Goal: Task Accomplishment & Management: Complete application form

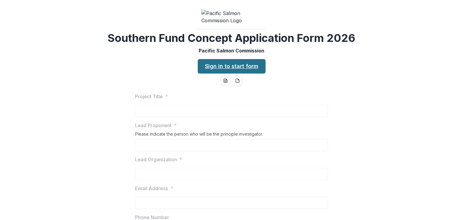
click at [213, 74] on link "Sign in to start form" at bounding box center [232, 66] width 68 height 14
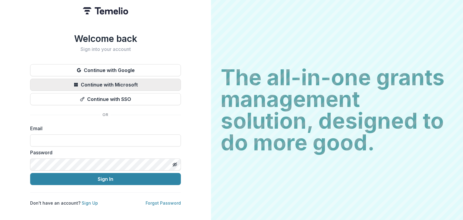
click at [125, 82] on button "Continue with Microsoft" at bounding box center [105, 85] width 151 height 12
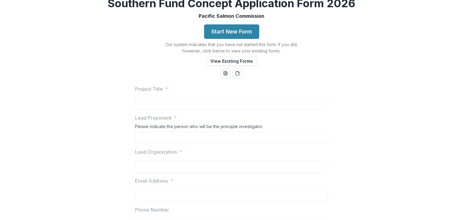
scroll to position [60, 0]
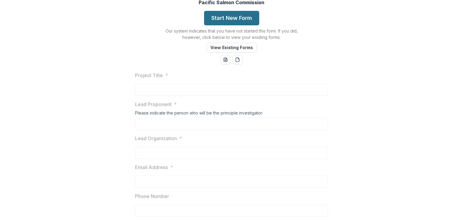
click at [239, 25] on button "Start New Form" at bounding box center [231, 18] width 55 height 14
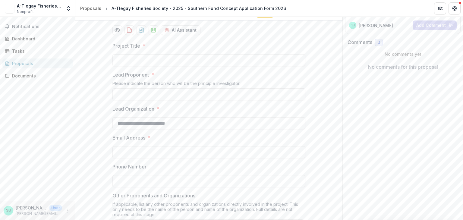
scroll to position [60, 0]
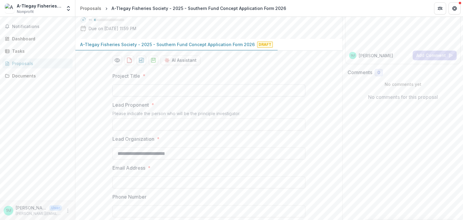
click at [247, 96] on input "Project Title *" at bounding box center [208, 90] width 193 height 12
paste input "**********"
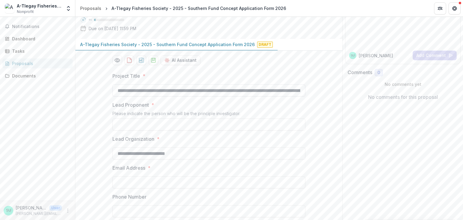
scroll to position [0, 63]
type input "**********"
click at [134, 130] on input "Lead Proponent *" at bounding box center [208, 124] width 193 height 12
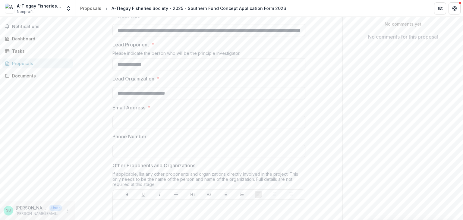
scroll to position [181, 0]
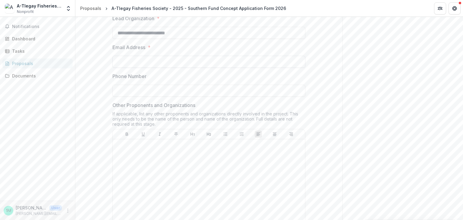
type input "**********"
click at [159, 68] on input "Email Address *" at bounding box center [208, 62] width 193 height 12
type input "**********"
click at [235, 97] on input "Phone Number" at bounding box center [208, 91] width 193 height 12
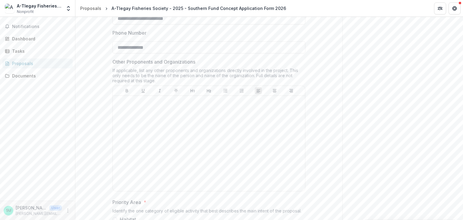
scroll to position [241, 0]
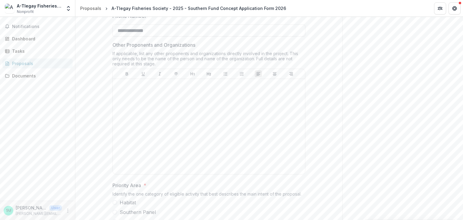
type input "**********"
click at [163, 144] on div at bounding box center [208, 126] width 187 height 90
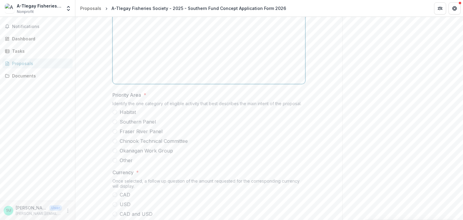
scroll to position [422, 0]
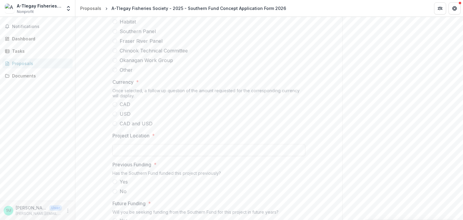
click at [118, 35] on label "Southern Panel" at bounding box center [208, 31] width 193 height 7
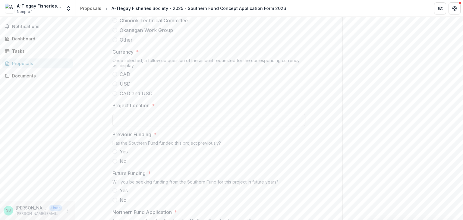
click at [114, 77] on span at bounding box center [114, 74] width 5 height 5
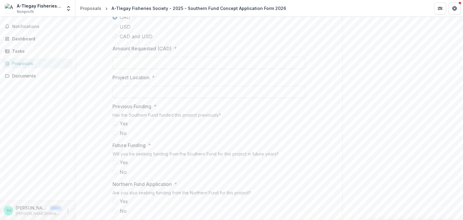
scroll to position [512, 0]
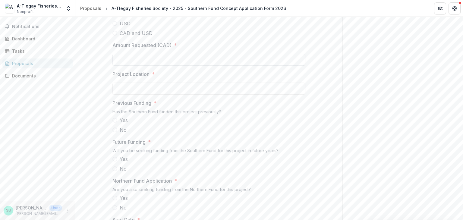
click at [141, 66] on input "Amount Requested (CAD) *" at bounding box center [208, 60] width 193 height 12
type input "**********"
click at [149, 95] on input "Project Location *" at bounding box center [208, 89] width 193 height 12
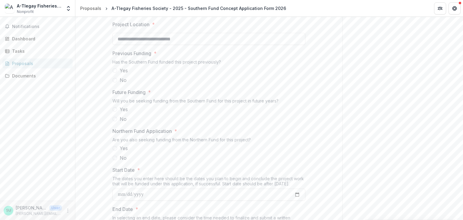
scroll to position [572, 0]
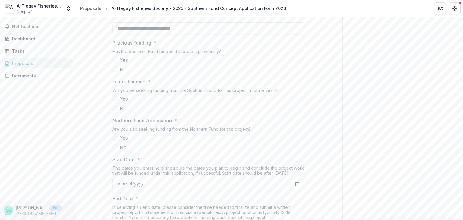
type input "**********"
click at [113, 62] on span at bounding box center [114, 60] width 5 height 5
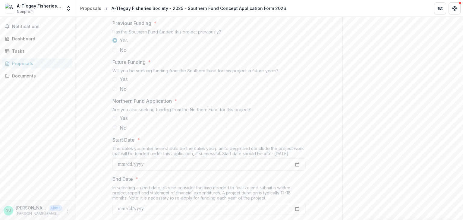
scroll to position [603, 0]
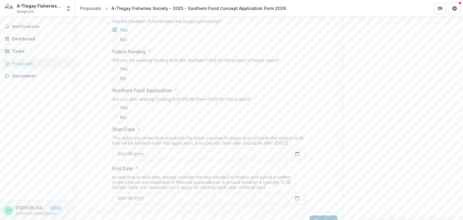
click at [120, 82] on span "No" at bounding box center [123, 78] width 7 height 7
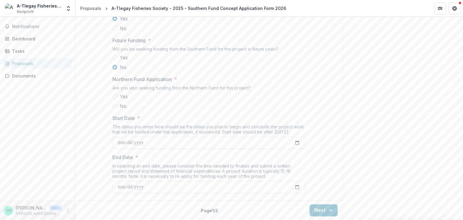
click at [124, 104] on span "No" at bounding box center [123, 105] width 7 height 7
click at [291, 143] on input "Start Date *" at bounding box center [208, 143] width 193 height 12
click at [296, 142] on input "Start Date *" at bounding box center [208, 143] width 193 height 12
click at [238, 104] on label "No" at bounding box center [208, 105] width 193 height 7
click at [293, 141] on input "Start Date *" at bounding box center [208, 143] width 193 height 12
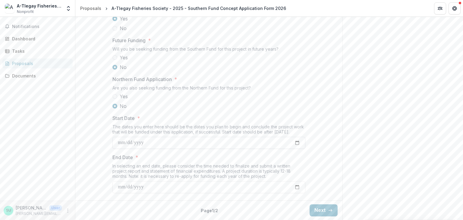
click at [296, 142] on input "Start Date *" at bounding box center [208, 143] width 193 height 12
click at [296, 142] on input "**********" at bounding box center [208, 143] width 193 height 12
type input "**********"
click at [295, 184] on input "End Date *" at bounding box center [208, 187] width 193 height 12
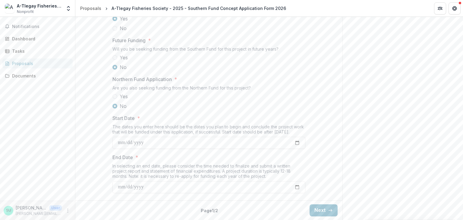
type input "**********"
click at [322, 212] on button "Next" at bounding box center [323, 210] width 28 height 12
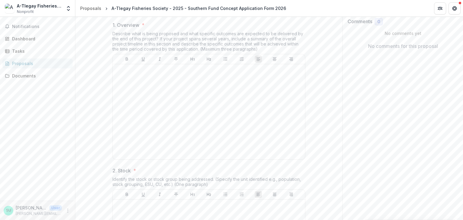
scroll to position [121, 0]
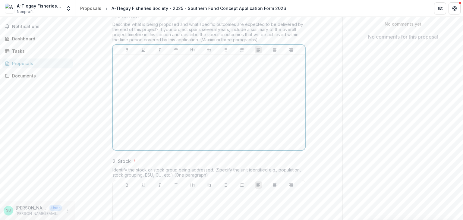
click at [159, 122] on div at bounding box center [208, 102] width 187 height 90
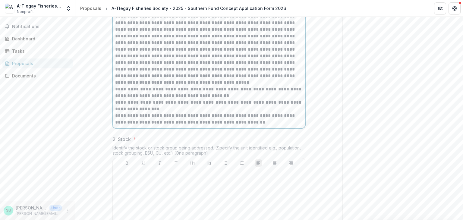
scroll to position [430, 0]
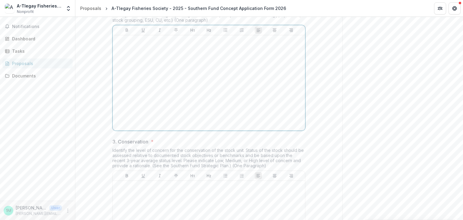
click at [167, 111] on div at bounding box center [208, 83] width 187 height 90
click at [147, 109] on div at bounding box center [208, 83] width 187 height 90
click at [146, 114] on div at bounding box center [208, 84] width 187 height 90
click at [123, 96] on div at bounding box center [208, 84] width 187 height 90
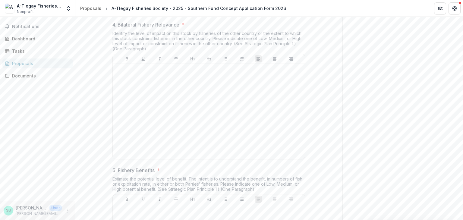
scroll to position [695, 0]
click at [187, 123] on div at bounding box center [208, 109] width 187 height 90
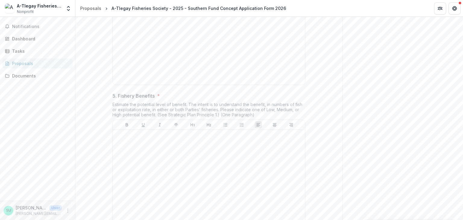
scroll to position [816, 0]
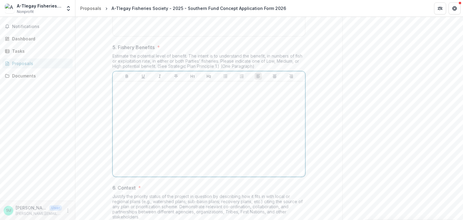
click at [251, 144] on div at bounding box center [208, 129] width 187 height 90
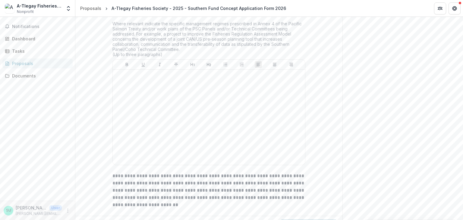
scroll to position [1027, 0]
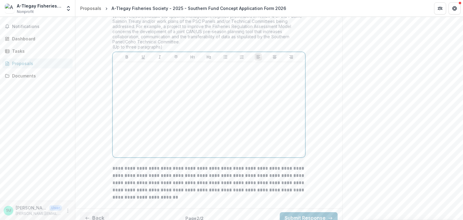
click at [178, 128] on div at bounding box center [208, 109] width 187 height 90
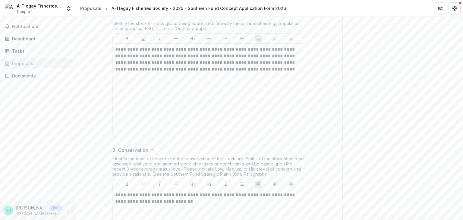
scroll to position [301, 0]
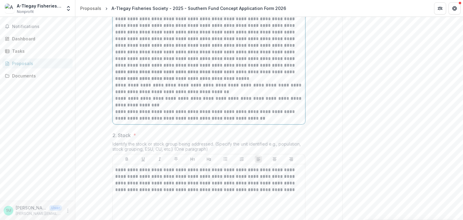
click at [136, 95] on p "**********" at bounding box center [208, 88] width 187 height 13
click at [139, 95] on p "**********" at bounding box center [208, 88] width 187 height 13
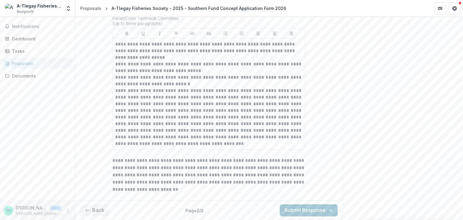
scroll to position [1093, 0]
click at [299, 209] on button "Submit Response" at bounding box center [309, 210] width 58 height 12
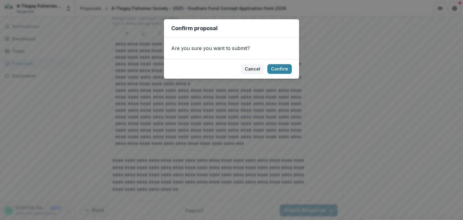
click at [289, 104] on div "Confirm proposal Are you sure you want to submit? Cancel Confirm" at bounding box center [231, 110] width 463 height 220
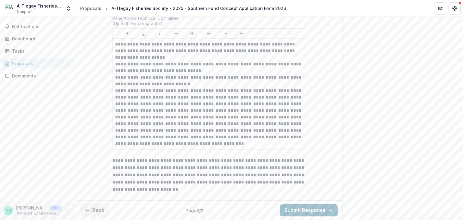
click at [312, 212] on button "Submit Response" at bounding box center [309, 210] width 58 height 12
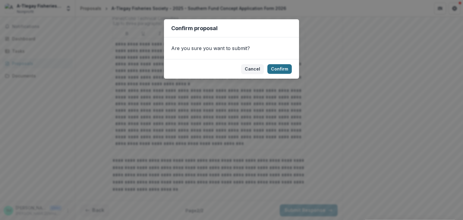
click at [282, 69] on button "Confirm" at bounding box center [279, 69] width 24 height 10
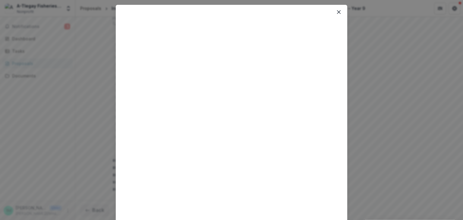
scroll to position [0, 0]
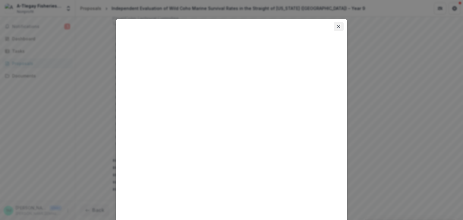
click at [341, 27] on button "Close" at bounding box center [339, 27] width 10 height 10
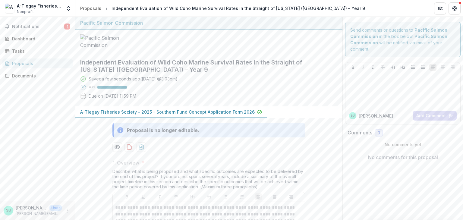
click at [25, 63] on div "Proposals" at bounding box center [40, 63] width 56 height 6
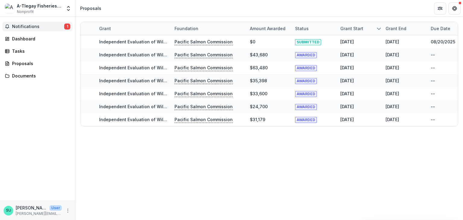
click at [29, 26] on span "Notifications" at bounding box center [38, 26] width 52 height 5
click at [30, 93] on div "Notifications 1 Unread 1 Archived SU Sarah Unrau changed Independent Evaluation…" at bounding box center [37, 109] width 75 height 184
click at [29, 41] on div "Dashboard" at bounding box center [40, 39] width 56 height 6
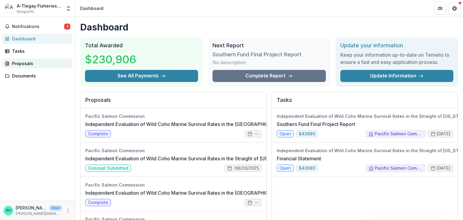
click at [27, 66] on div "Proposals" at bounding box center [40, 63] width 56 height 6
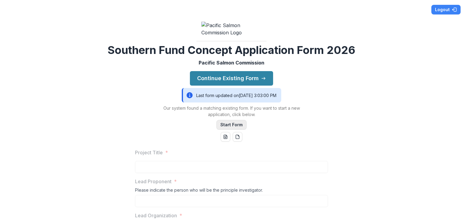
click at [230, 130] on button "Start Form" at bounding box center [231, 125] width 30 height 10
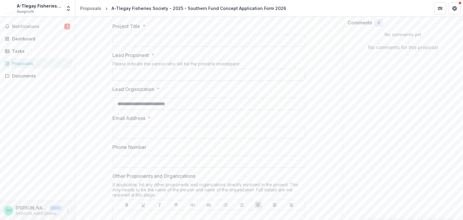
scroll to position [121, 0]
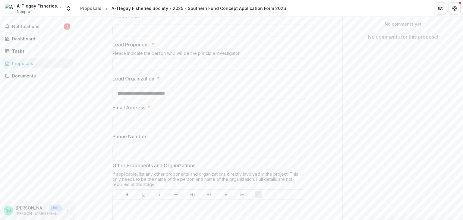
click at [151, 36] on input "Project Title *" at bounding box center [208, 30] width 193 height 12
paste input "**********"
type input "**********"
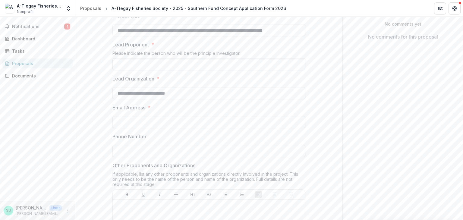
click at [161, 70] on input "Lead Proponent *" at bounding box center [208, 64] width 193 height 12
paste input "**********"
type input "**********"
click at [158, 116] on div at bounding box center [208, 115] width 193 height 2
click at [158, 128] on input "Email Address *" at bounding box center [208, 122] width 193 height 12
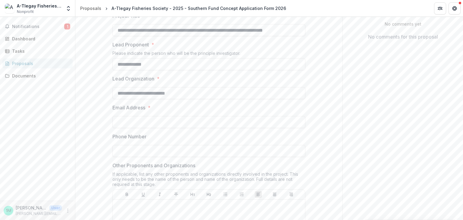
paste input "**********"
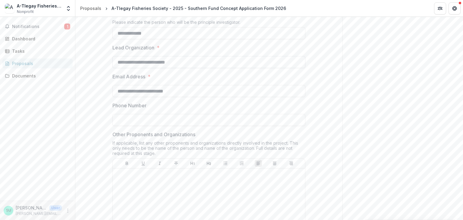
scroll to position [181, 0]
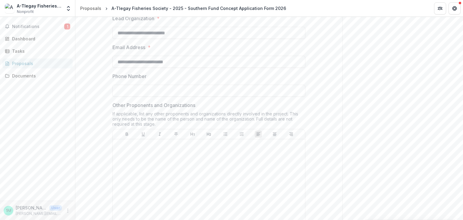
type input "**********"
click at [145, 97] on input "Phone Number" at bounding box center [208, 91] width 193 height 12
paste input "**********"
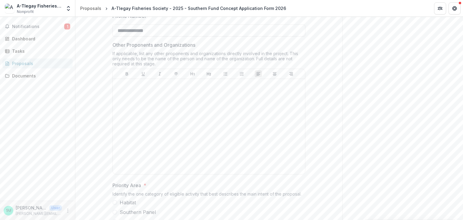
type input "**********"
click at [143, 143] on div at bounding box center [208, 126] width 187 height 90
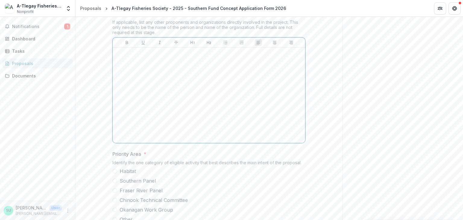
scroll to position [301, 0]
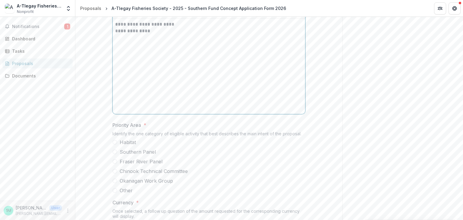
click at [120, 34] on p "**********" at bounding box center [208, 31] width 187 height 7
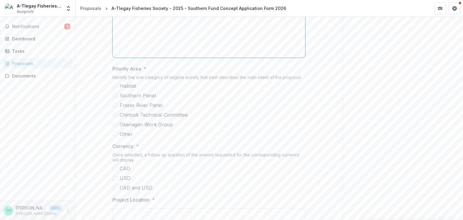
scroll to position [392, 0]
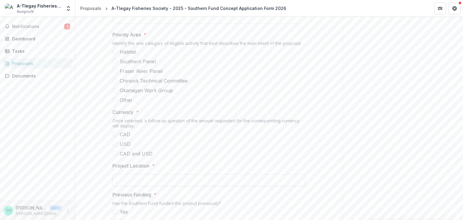
click at [116, 64] on span at bounding box center [114, 61] width 5 height 5
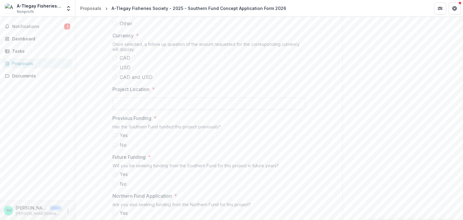
scroll to position [482, 0]
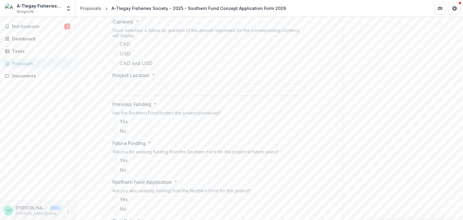
click at [114, 48] on label "CAD" at bounding box center [208, 43] width 193 height 7
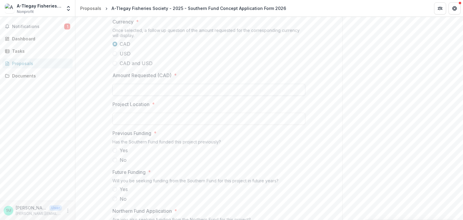
click at [141, 96] on input "Amount Requested (CAD) *" at bounding box center [208, 90] width 193 height 12
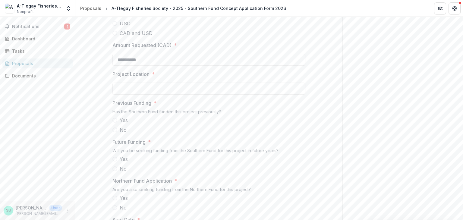
scroll to position [542, 0]
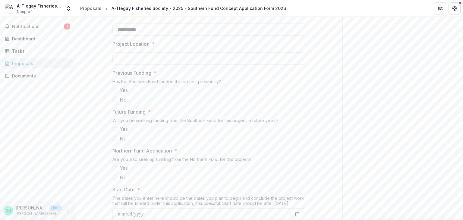
type input "*******"
click at [188, 64] on input "Project Location *" at bounding box center [208, 58] width 193 height 12
type input "**********"
click at [116, 102] on span at bounding box center [114, 99] width 5 height 5
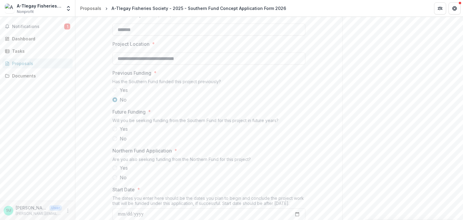
scroll to position [603, 0]
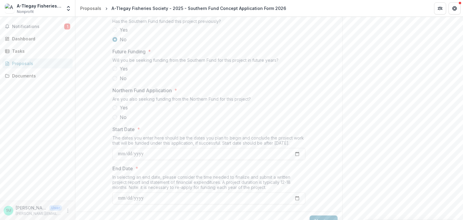
click at [116, 82] on label "No" at bounding box center [208, 78] width 193 height 7
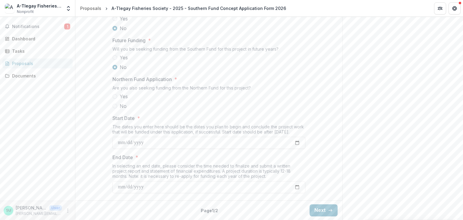
scroll to position [658, 0]
click at [121, 107] on span "No" at bounding box center [123, 105] width 7 height 7
click at [296, 143] on input "Start Date *" at bounding box center [208, 143] width 193 height 12
type input "**********"
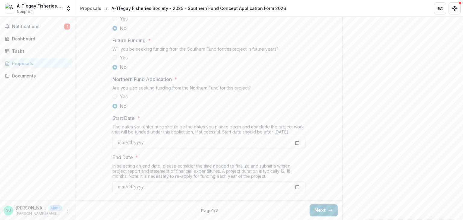
click at [296, 187] on input "End Date *" at bounding box center [208, 187] width 193 height 12
type input "**********"
click at [315, 208] on button "Next" at bounding box center [323, 210] width 28 height 12
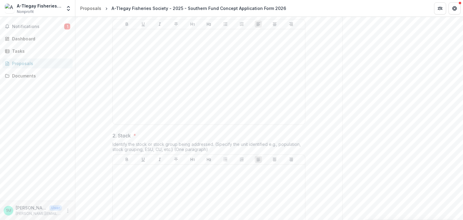
scroll to position [121, 0]
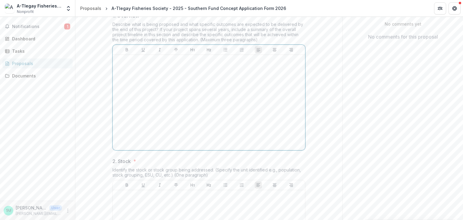
click at [153, 135] on div at bounding box center [208, 102] width 187 height 90
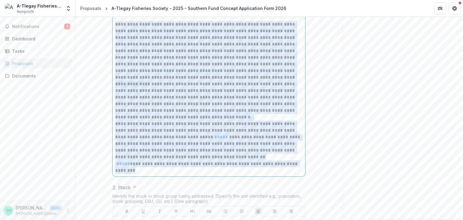
drag, startPoint x: 129, startPoint y: 215, endPoint x: 107, endPoint y: 67, distance: 149.3
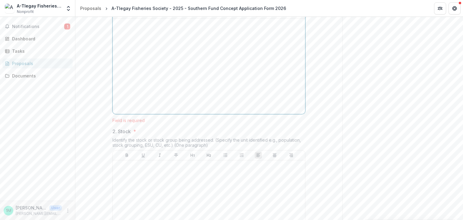
click at [205, 111] on div at bounding box center [208, 66] width 187 height 90
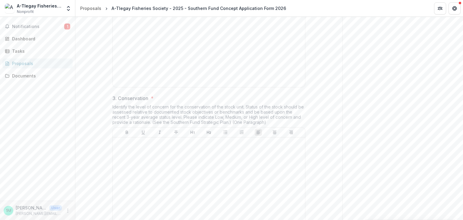
scroll to position [362, 0]
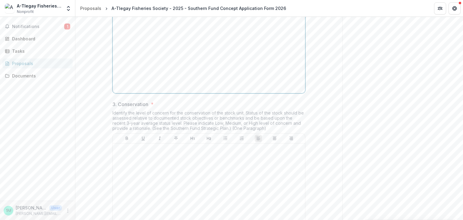
click at [204, 91] on div at bounding box center [208, 45] width 187 height 90
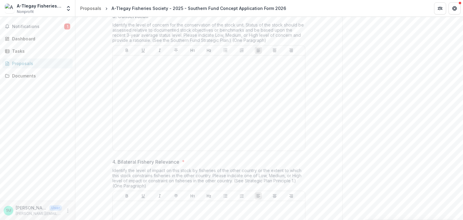
scroll to position [452, 0]
click at [149, 140] on div at bounding box center [208, 100] width 187 height 90
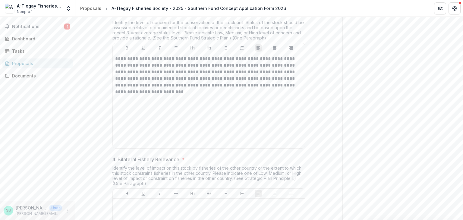
scroll to position [603, 0]
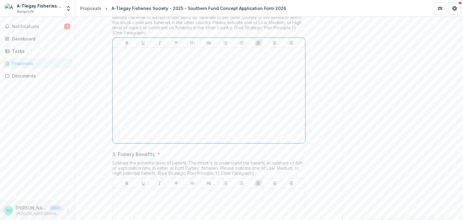
click at [170, 114] on div at bounding box center [208, 95] width 187 height 90
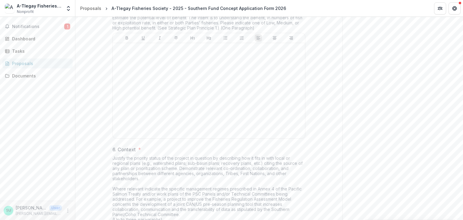
scroll to position [783, 0]
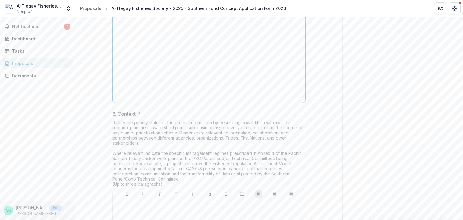
click at [195, 82] on div at bounding box center [208, 55] width 187 height 90
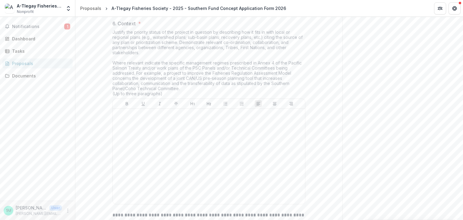
scroll to position [964, 0]
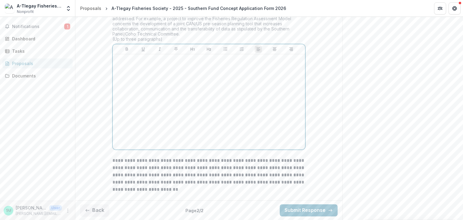
click at [211, 111] on div at bounding box center [208, 102] width 187 height 90
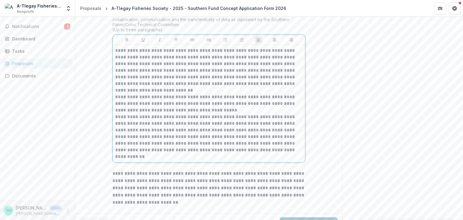
scroll to position [993, 0]
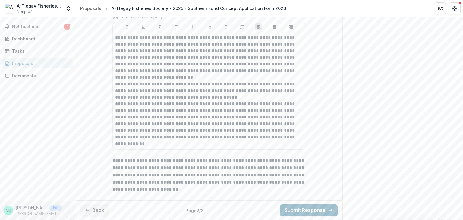
click at [308, 210] on button "Submit Response" at bounding box center [309, 210] width 58 height 12
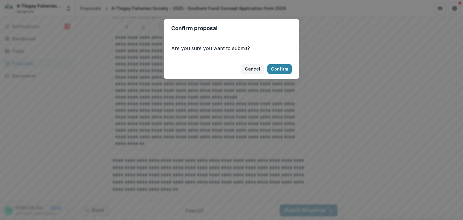
click at [283, 122] on div "Confirm proposal Are you sure you want to submit? Cancel Confirm" at bounding box center [231, 110] width 463 height 220
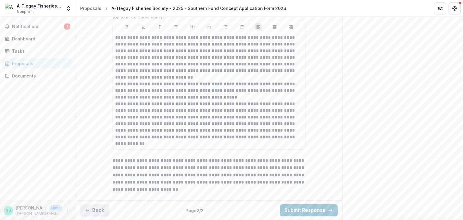
click at [90, 212] on button "Back" at bounding box center [94, 210] width 29 height 12
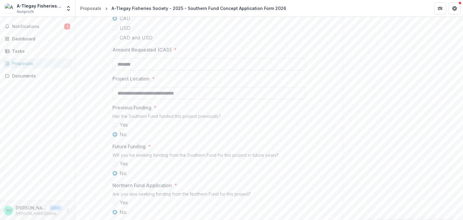
scroll to position [658, 0]
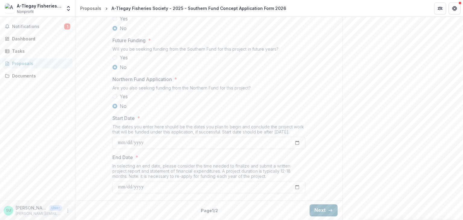
click at [323, 211] on button "Next" at bounding box center [323, 210] width 28 height 12
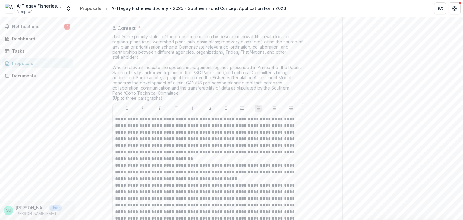
scroll to position [993, 0]
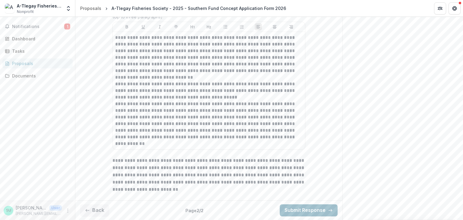
click at [317, 210] on button "Submit Response" at bounding box center [309, 210] width 58 height 12
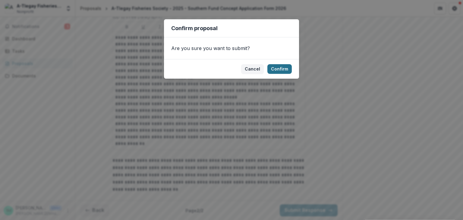
click at [281, 67] on button "Confirm" at bounding box center [279, 69] width 24 height 10
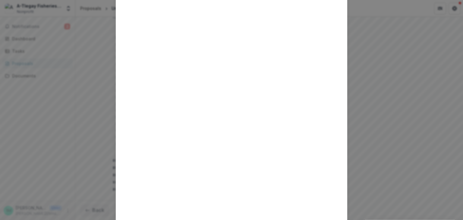
scroll to position [0, 0]
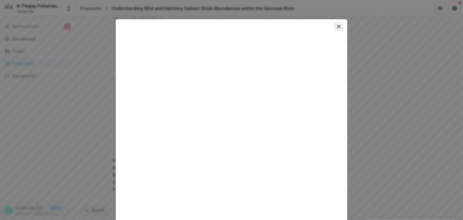
click at [341, 30] on button "Close" at bounding box center [339, 27] width 10 height 10
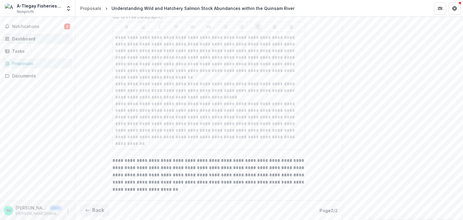
click at [28, 40] on div "Dashboard" at bounding box center [40, 39] width 56 height 6
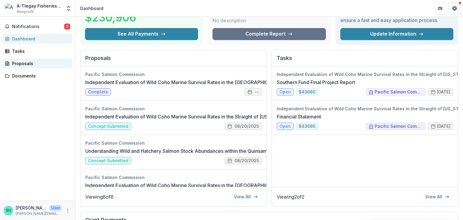
click at [22, 60] on link "Proposals" at bounding box center [37, 63] width 70 height 10
